Goal: Check status: Check status

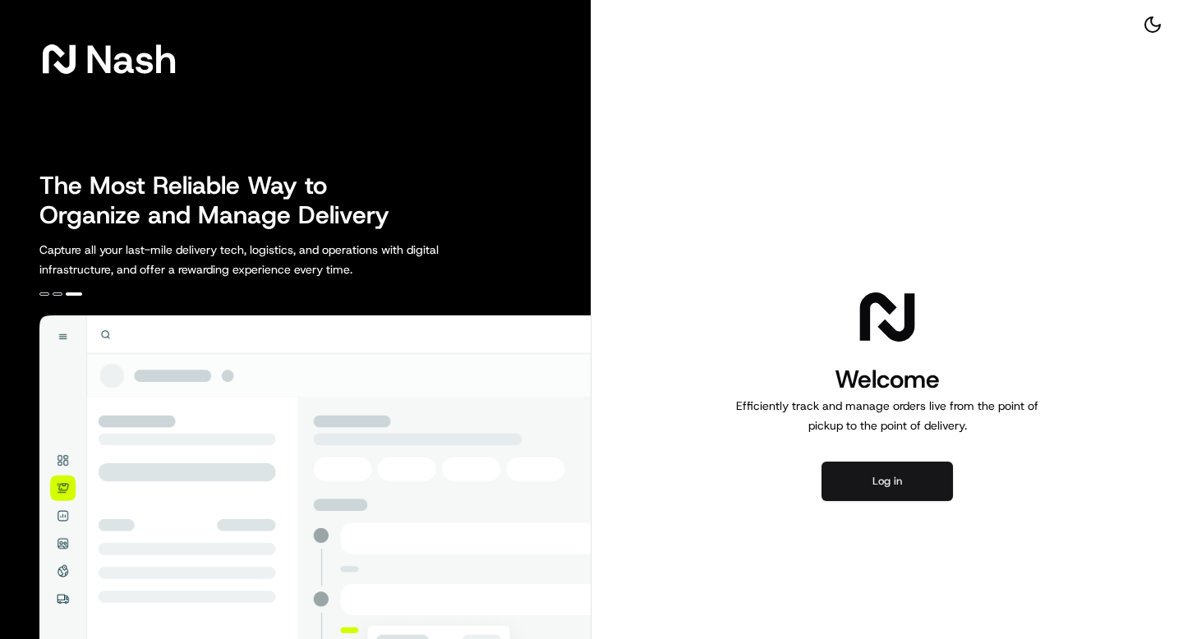
click at [866, 479] on button "Log in" at bounding box center [887, 481] width 131 height 39
